Goal: Obtain resource: Download file/media

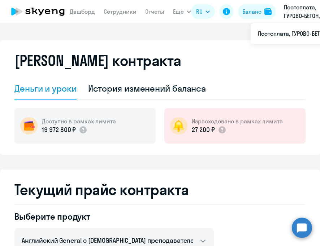
select select "english_adult_not_native_speaker"
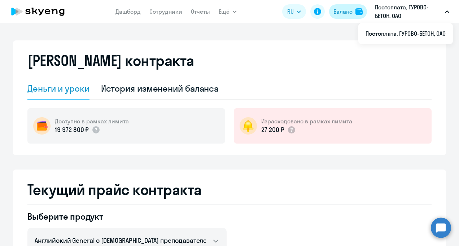
click at [319, 16] on div "Баланс" at bounding box center [342, 11] width 19 height 9
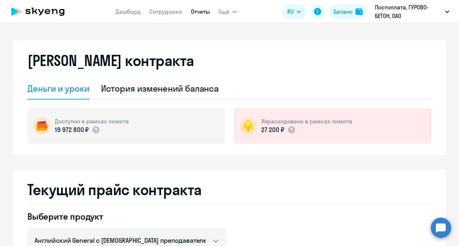
click at [195, 14] on link "Отчеты" at bounding box center [200, 11] width 19 height 7
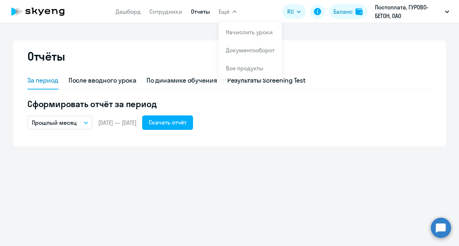
click at [223, 13] on span "Ещё" at bounding box center [224, 11] width 11 height 9
click at [244, 50] on link "Документооборот" at bounding box center [250, 50] width 49 height 7
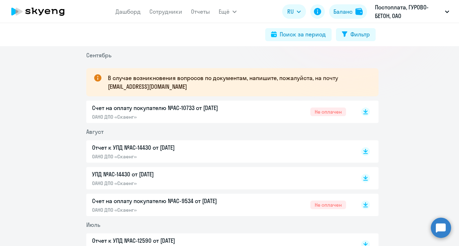
scroll to position [180, 0]
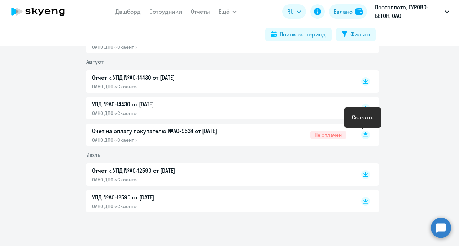
click at [319, 136] on rect at bounding box center [365, 135] width 9 height 9
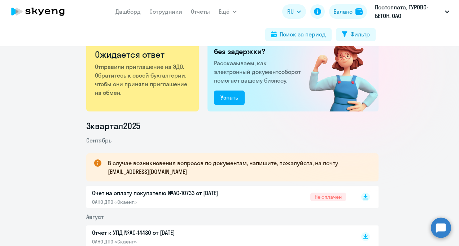
scroll to position [0, 0]
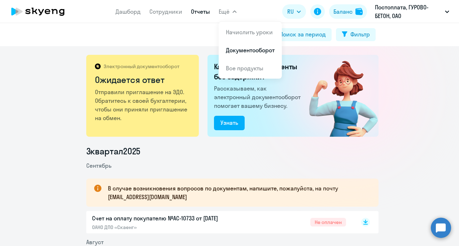
click at [203, 11] on link "Отчеты" at bounding box center [200, 11] width 19 height 7
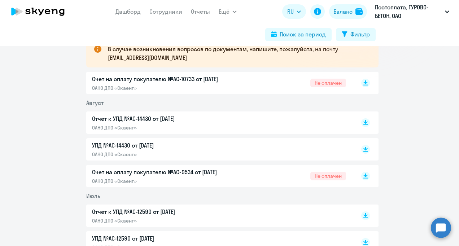
scroll to position [180, 0]
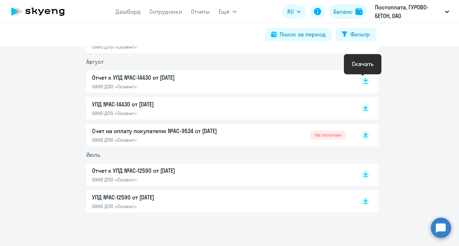
click at [319, 81] on rect at bounding box center [365, 81] width 9 height 9
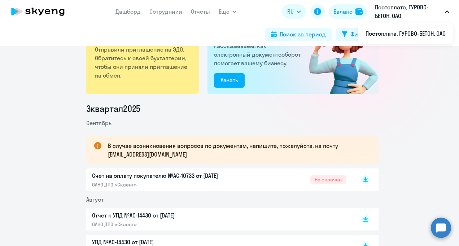
scroll to position [0, 0]
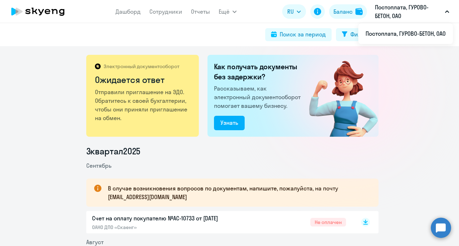
click at [48, 14] on icon at bounding box center [47, 11] width 5 height 5
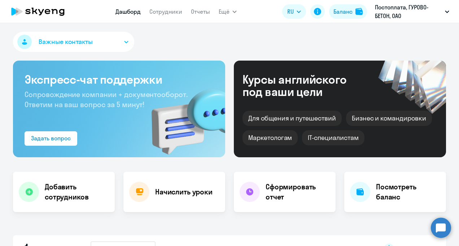
click at [54, 40] on span "Важные контакты" at bounding box center [66, 41] width 54 height 9
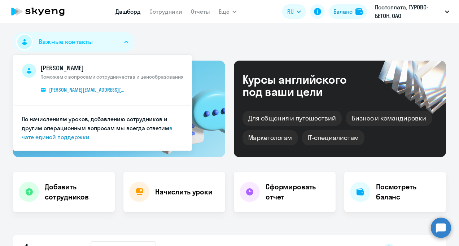
select select "30"
click at [199, 32] on div "Важные контакты [PERSON_NAME] с вопросами сотрудничества и ценообразования [PER…" at bounding box center [229, 43] width 433 height 23
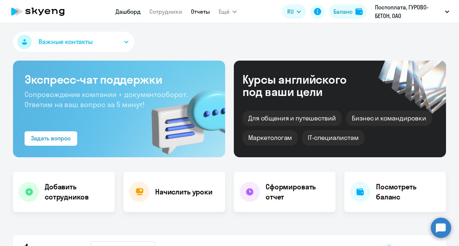
click at [200, 12] on link "Отчеты" at bounding box center [200, 11] width 19 height 7
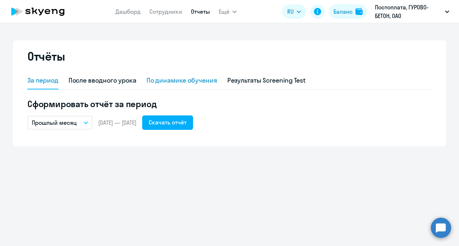
click at [175, 82] on div "По динамике обучения" at bounding box center [182, 80] width 71 height 9
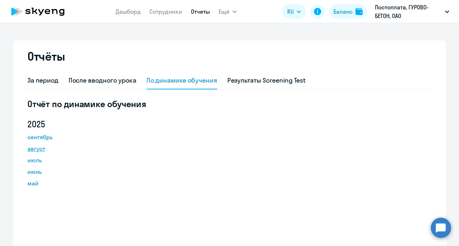
click at [30, 147] on link "август" at bounding box center [59, 148] width 65 height 9
click at [319, 60] on div "Отчёты За период После вводного урока По динамике обучения Результаты Screening…" at bounding box center [229, 160] width 433 height 240
